Goal: Transaction & Acquisition: Register for event/course

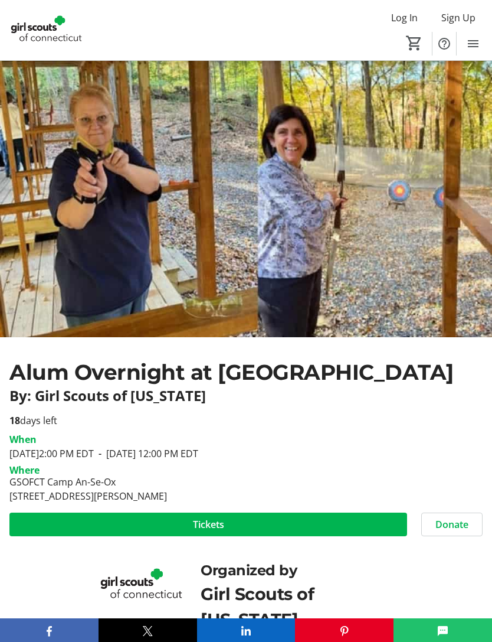
click at [229, 527] on span at bounding box center [208, 524] width 398 height 28
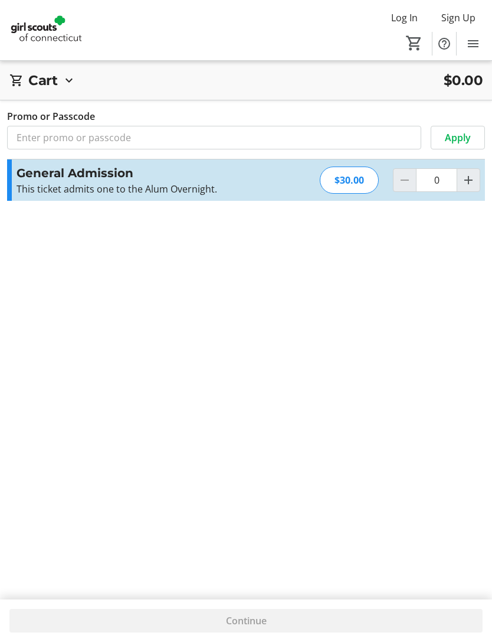
click at [472, 184] on mat-icon "Increment by one" at bounding box center [469, 180] width 14 height 14
type input "1"
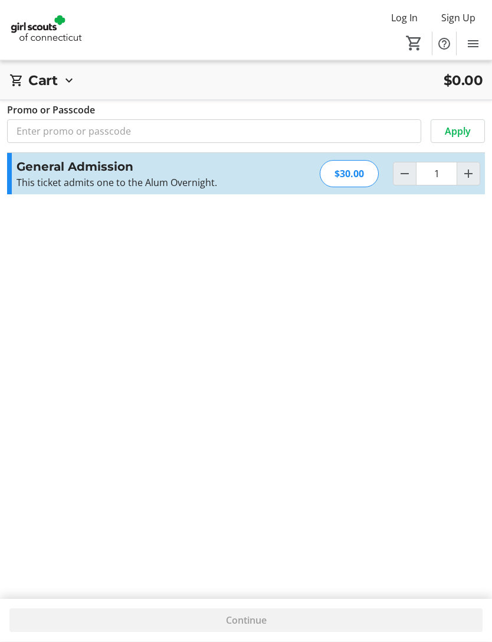
scroll to position [43, 0]
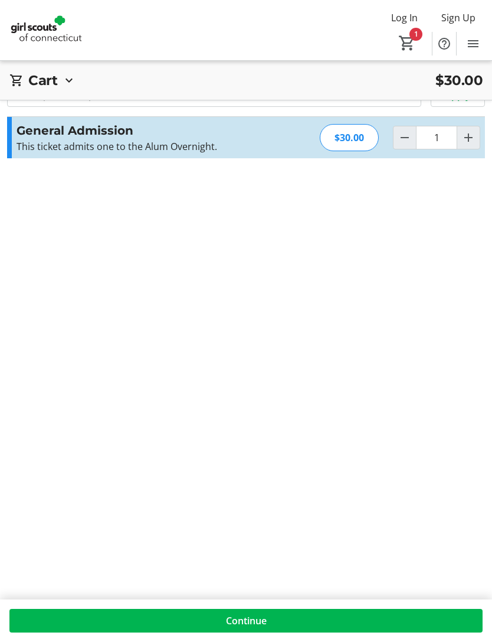
click at [262, 627] on span "Continue" at bounding box center [246, 620] width 41 height 14
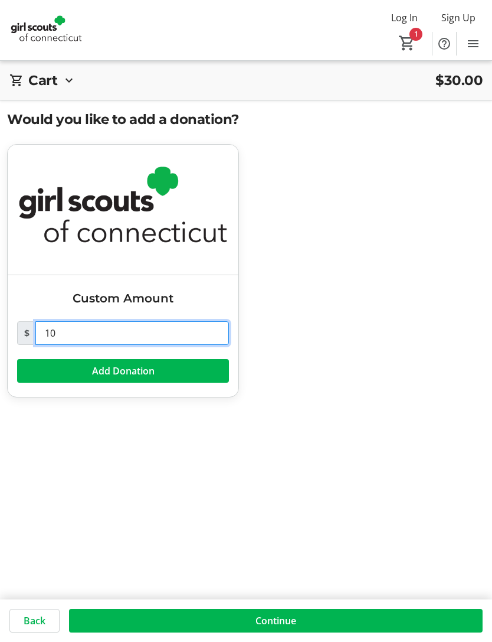
click at [86, 335] on input "10" at bounding box center [132, 333] width 194 height 24
type input "1"
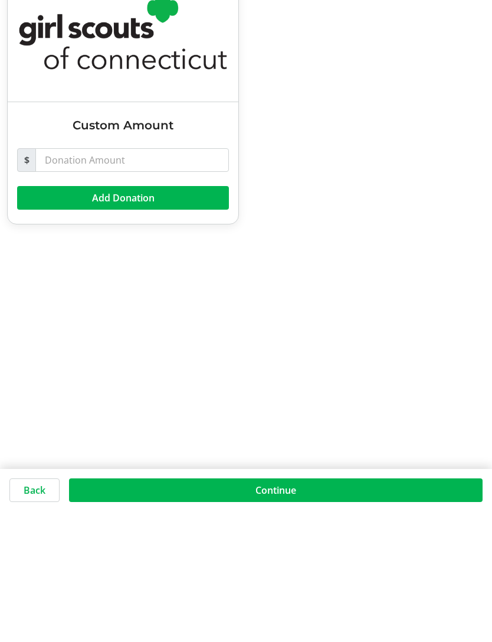
click at [283, 613] on span "Continue" at bounding box center [276, 620] width 41 height 14
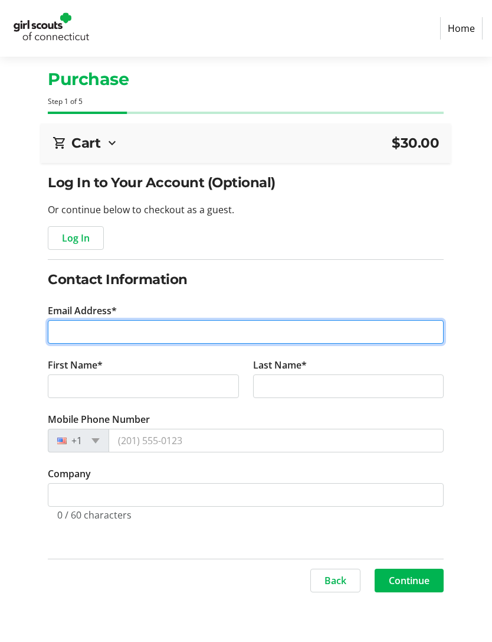
click at [96, 331] on input "Email Address*" at bounding box center [246, 332] width 396 height 24
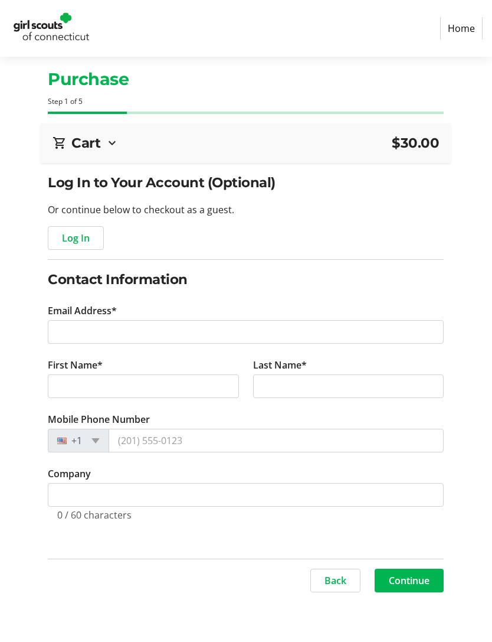
click at [79, 244] on span "Log In" at bounding box center [76, 238] width 28 height 14
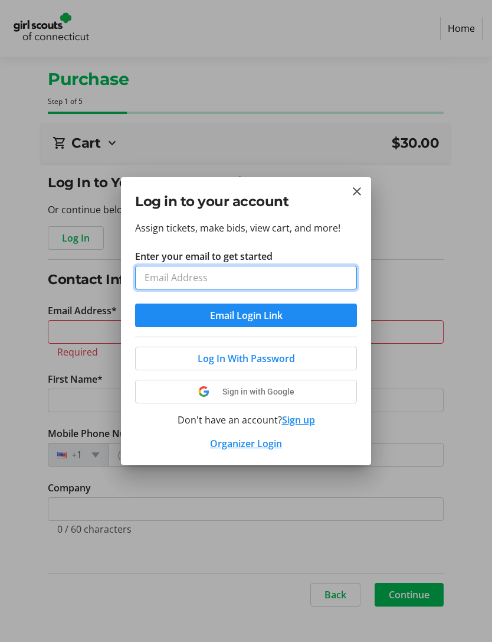
click at [185, 289] on input "Enter your email to get started" at bounding box center [246, 278] width 222 height 24
type input "[EMAIL_ADDRESS][DOMAIN_NAME]"
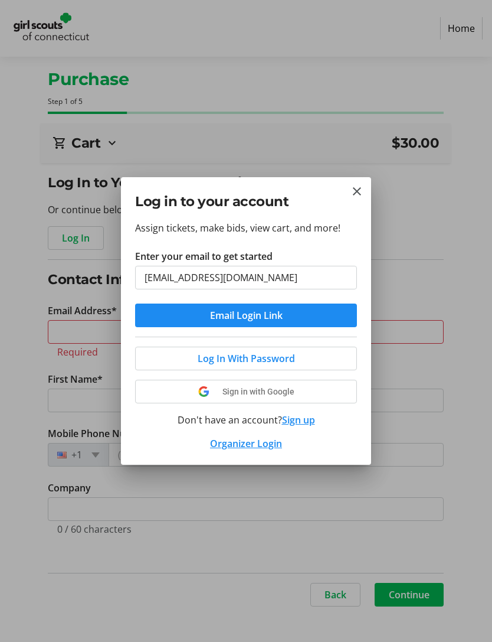
click at [270, 322] on span "Email Login Link" at bounding box center [246, 315] width 73 height 14
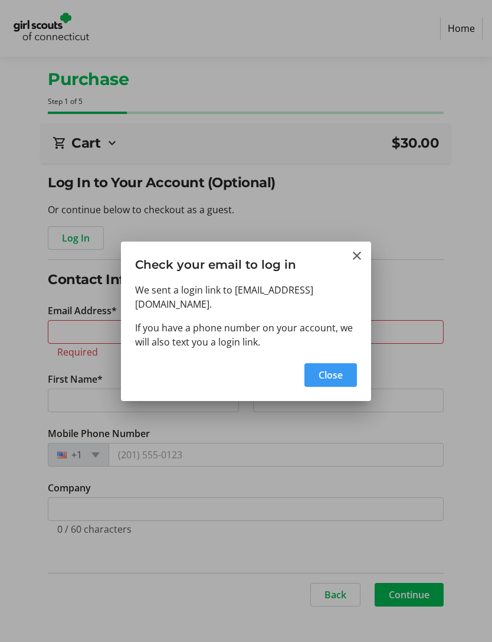
click at [337, 382] on span "Close" at bounding box center [331, 375] width 24 height 14
